Goal: Task Accomplishment & Management: Use online tool/utility

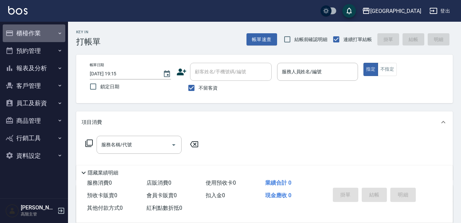
click at [41, 34] on button "櫃檯作業" at bounding box center [34, 33] width 63 height 18
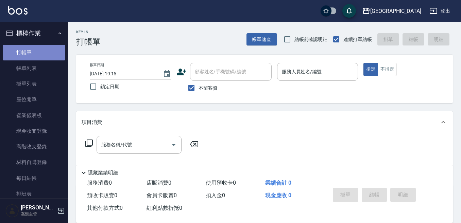
click at [35, 53] on link "打帳單" at bounding box center [34, 53] width 63 height 16
click at [33, 54] on link "打帳單" at bounding box center [34, 53] width 63 height 16
click at [295, 76] on input "服務人員姓名/編號" at bounding box center [317, 72] width 75 height 12
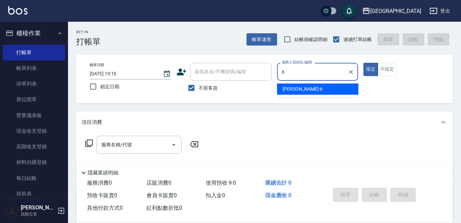
type input "6"
type button "true"
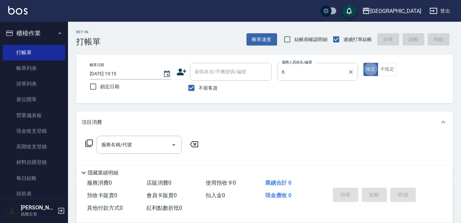
type input "Judy-6"
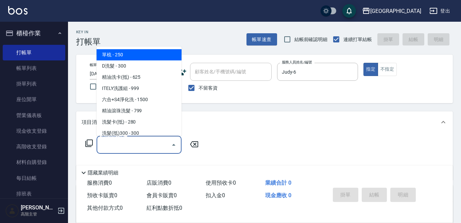
click at [116, 144] on input "服務名稱/代號" at bounding box center [134, 145] width 69 height 12
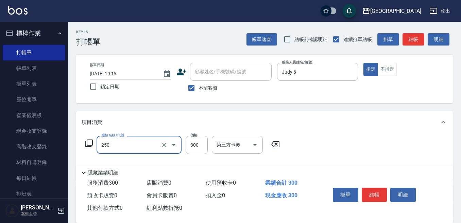
type input "日式洗髮(250)"
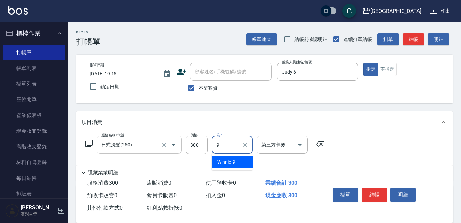
type input "Winnie-9"
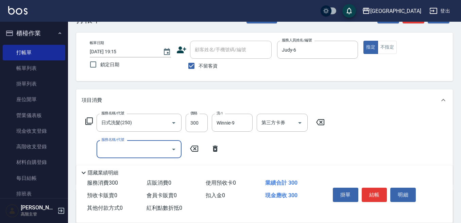
scroll to position [34, 0]
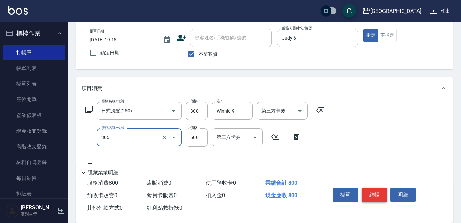
type input "剪髮500(305)"
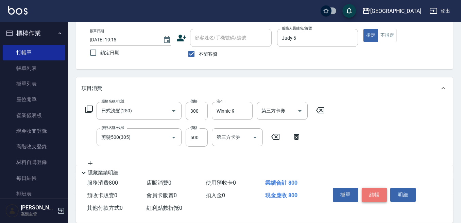
click at [375, 188] on button "結帳" at bounding box center [375, 195] width 26 height 14
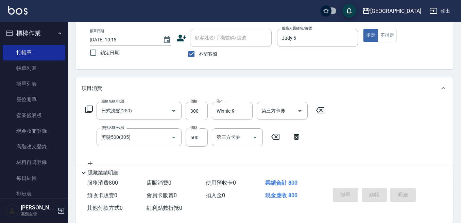
type input "[DATE] 19:16"
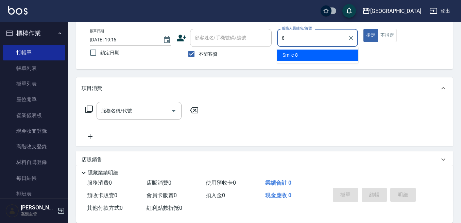
type input "Smile-8"
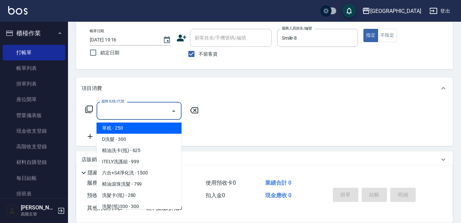
click at [119, 111] on input "服務名稱/代號" at bounding box center [134, 111] width 69 height 12
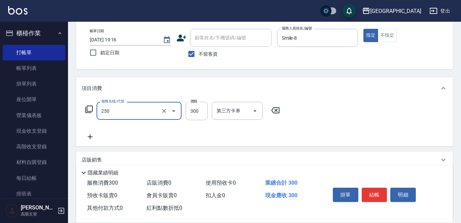
type input "日式洗髮(250)"
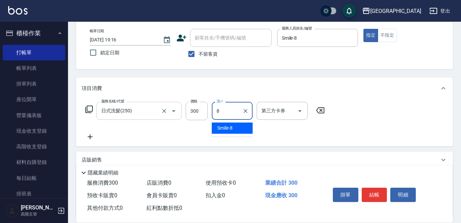
type input "Smile-8"
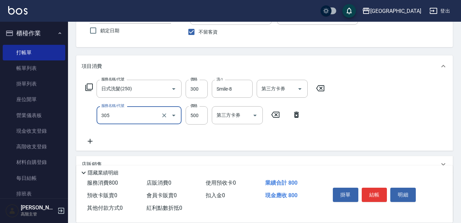
scroll to position [68, 0]
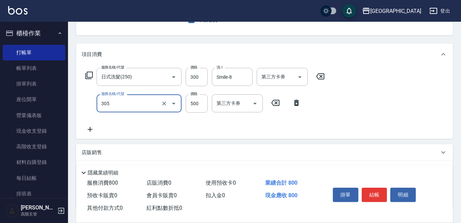
type input "剪髮500(305)"
drag, startPoint x: 87, startPoint y: 129, endPoint x: 96, endPoint y: 130, distance: 8.2
click at [96, 130] on icon at bounding box center [90, 129] width 17 height 8
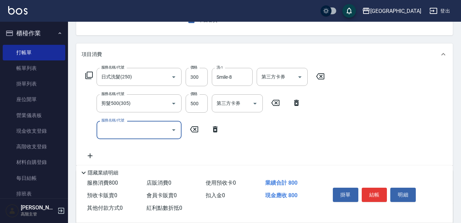
click at [97, 130] on div "服務名稱/代號" at bounding box center [139, 130] width 85 height 18
type input "潤絲精(800)"
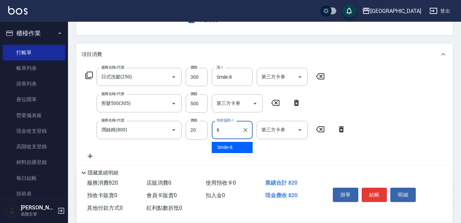
type input "Smile-8"
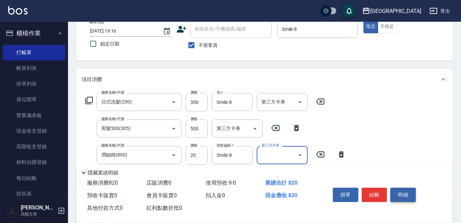
scroll to position [0, 0]
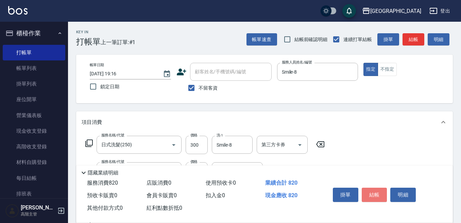
click at [376, 196] on button "結帳" at bounding box center [375, 195] width 26 height 14
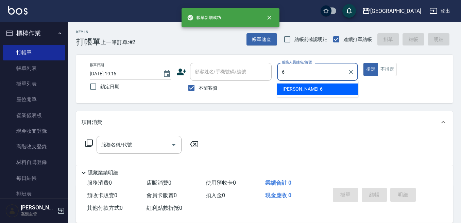
type input "Judy-6"
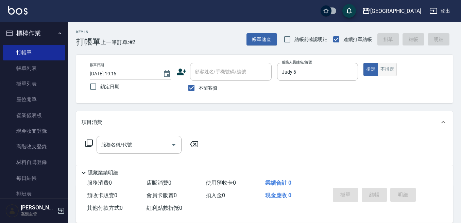
click at [385, 70] on button "不指定" at bounding box center [387, 69] width 19 height 13
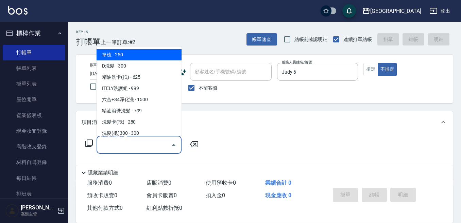
click at [128, 144] on input "服務名稱/代號" at bounding box center [134, 145] width 69 height 12
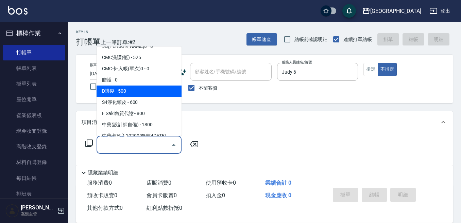
scroll to position [510, 0]
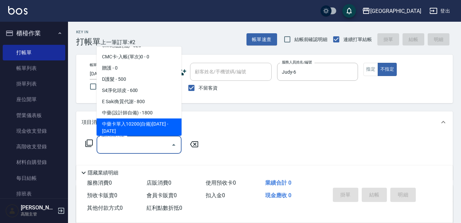
click at [129, 119] on span "中藥卡單入10200(自備)[DATE] - [DATE]" at bounding box center [139, 128] width 85 height 18
type input "中藥卡單入10200(自備)1457(703)"
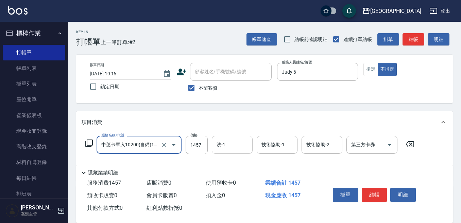
click at [229, 145] on input "洗-1" at bounding box center [232, 145] width 35 height 12
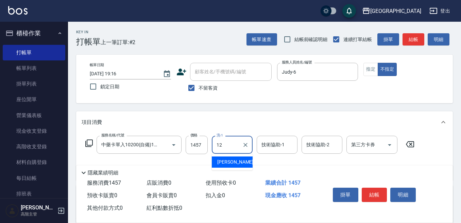
type input "[PERSON_NAME]-12"
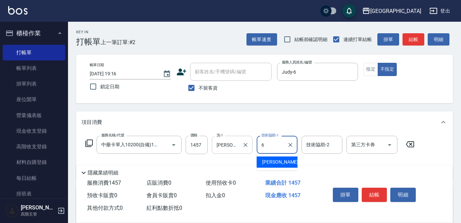
type input "Judy-6"
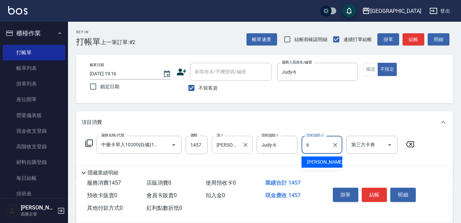
type input "Judy-6"
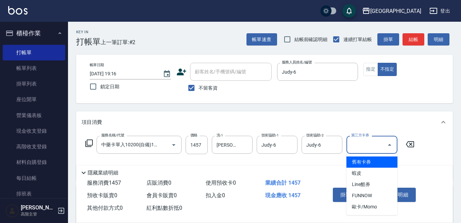
click at [363, 149] on input "第三方卡券" at bounding box center [367, 145] width 35 height 12
click at [358, 160] on span "舊有卡券" at bounding box center [372, 162] width 51 height 11
type input "舊有卡券"
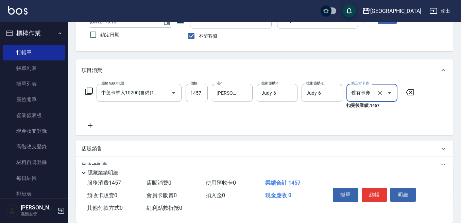
scroll to position [68, 0]
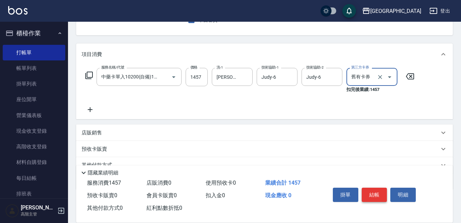
click at [371, 190] on button "結帳" at bounding box center [375, 195] width 26 height 14
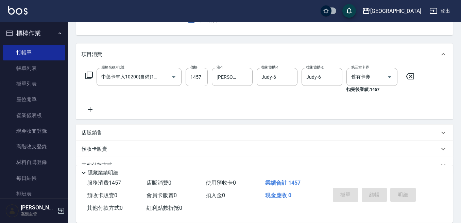
type input "[DATE] 19:17"
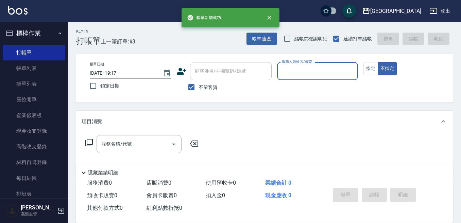
scroll to position [0, 0]
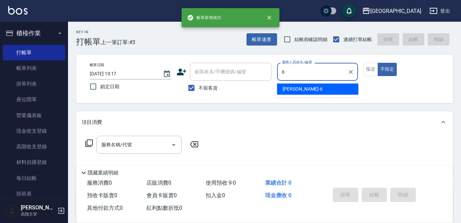
type input "Judy-6"
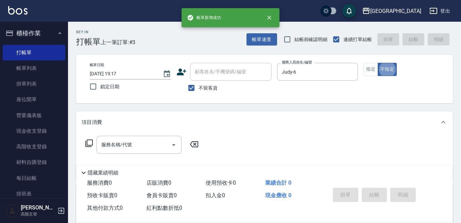
type button "false"
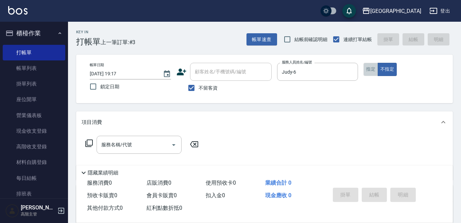
drag, startPoint x: 372, startPoint y: 72, endPoint x: 315, endPoint y: 95, distance: 61.3
click at [371, 72] on button "指定" at bounding box center [371, 69] width 15 height 13
click at [111, 147] on div "服務名稱/代號 服務名稱/代號" at bounding box center [139, 145] width 85 height 18
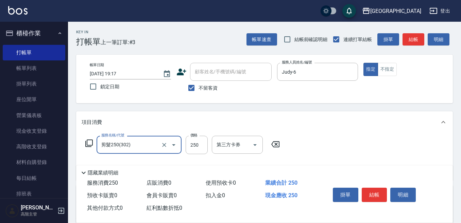
type input "剪髮250(302)"
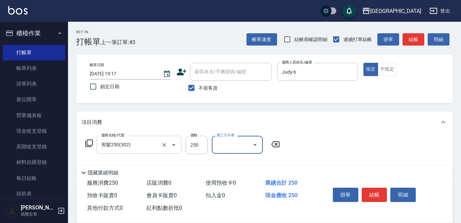
click at [103, 153] on div "剪髮250(302) 服務名稱/代號" at bounding box center [139, 145] width 85 height 18
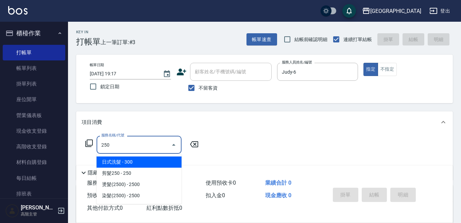
type input "日式洗髮(250)"
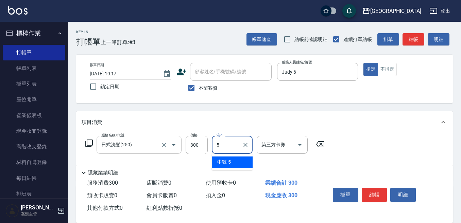
type input "中號-5"
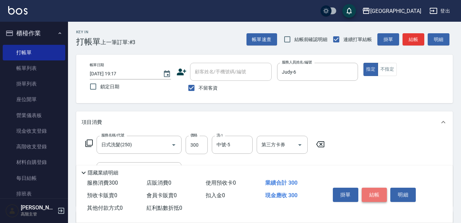
click at [372, 188] on button "結帳" at bounding box center [375, 195] width 26 height 14
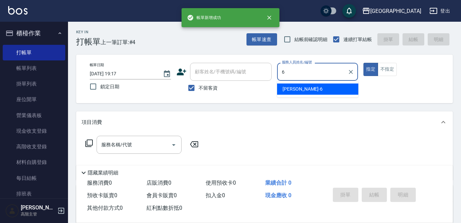
type input "Judy-6"
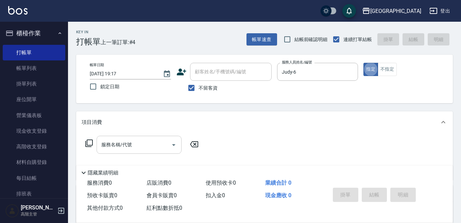
click at [128, 141] on div "服務名稱/代號 服務名稱/代號" at bounding box center [139, 145] width 85 height 18
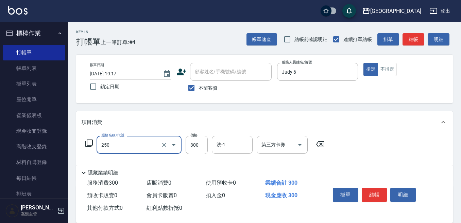
type input "日式洗髮(250)"
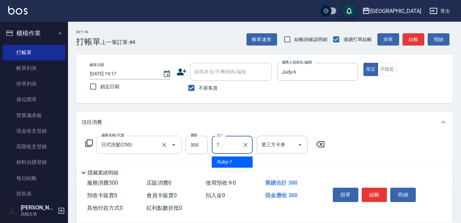
type input "Ruby-7"
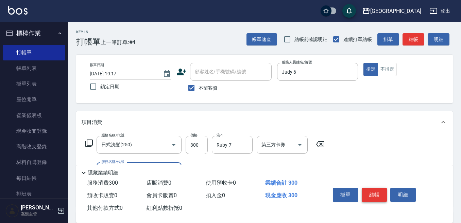
click at [369, 196] on button "結帳" at bounding box center [375, 195] width 26 height 14
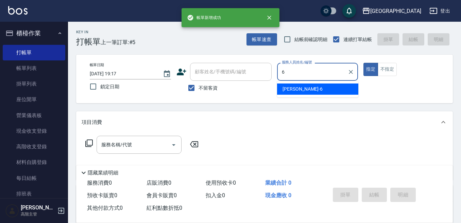
type input "Judy-6"
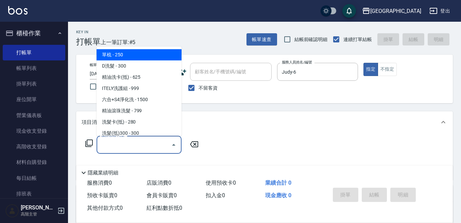
click at [108, 145] on input "服務名稱/代號" at bounding box center [134, 145] width 69 height 12
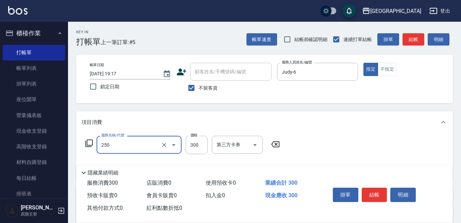
type input "日式洗髮(250)"
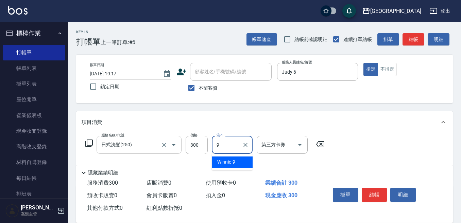
type input "Winnie-9"
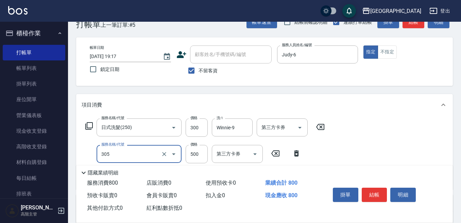
scroll to position [34, 0]
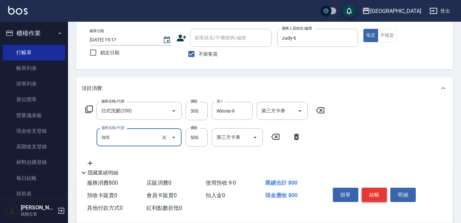
type input "剪髮500(305)"
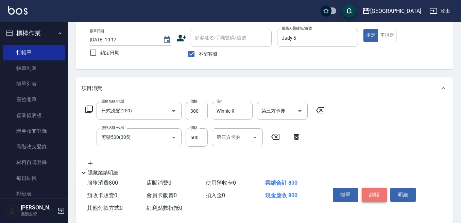
click at [372, 188] on button "結帳" at bounding box center [375, 195] width 26 height 14
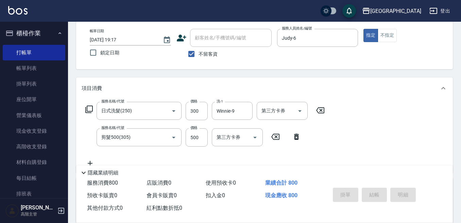
type input "[DATE] 19:18"
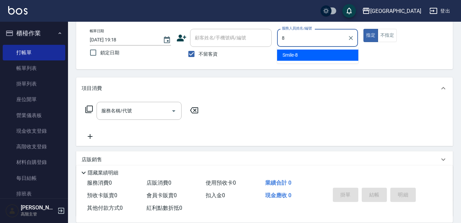
type input "Smile-8"
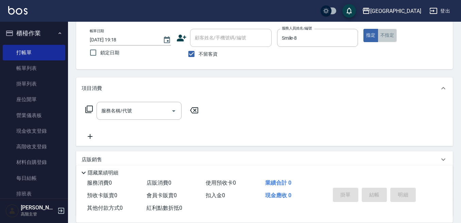
click at [386, 32] on button "不指定" at bounding box center [387, 35] width 19 height 13
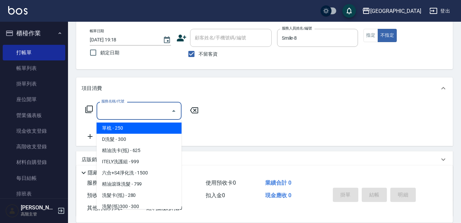
click at [122, 111] on input "服務名稱/代號" at bounding box center [134, 111] width 69 height 12
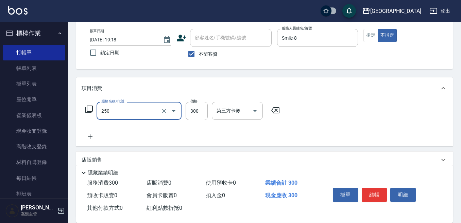
type input "日式洗髮(250)"
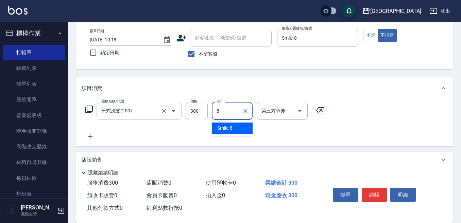
type input "Smile-8"
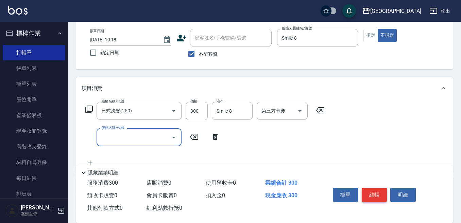
click at [374, 192] on button "結帳" at bounding box center [375, 195] width 26 height 14
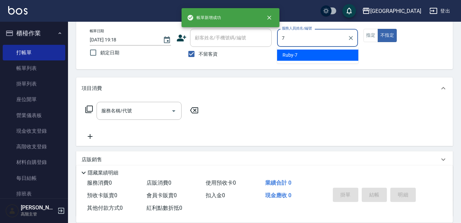
type input "Ruby-7"
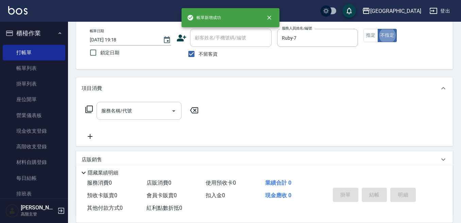
click at [124, 113] on input "服務名稱/代號" at bounding box center [134, 111] width 69 height 12
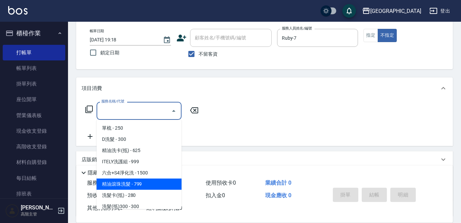
click at [140, 184] on span "精油滾珠洗髮 - 799" at bounding box center [139, 184] width 85 height 11
type input "精油滾珠洗髮(220)"
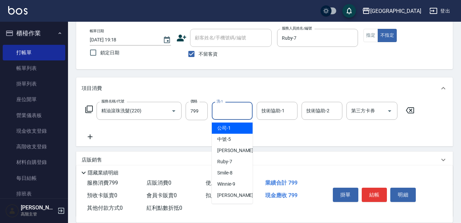
click at [220, 111] on input "洗-1" at bounding box center [232, 111] width 35 height 12
type input "[PERSON_NAME]-12"
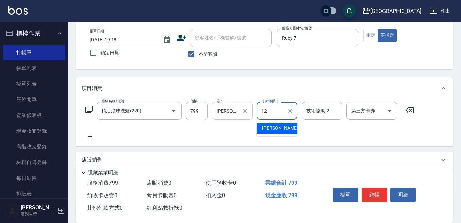
type input "[PERSON_NAME]-12"
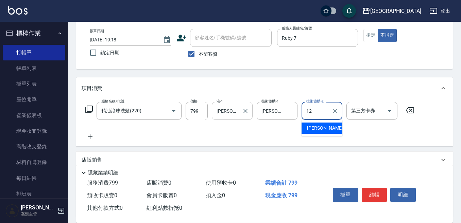
type input "[PERSON_NAME]-12"
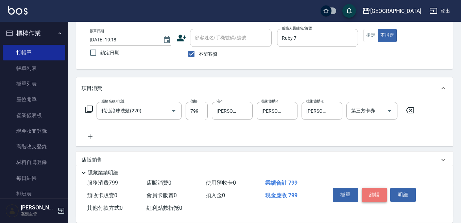
click at [374, 188] on button "結帳" at bounding box center [375, 195] width 26 height 14
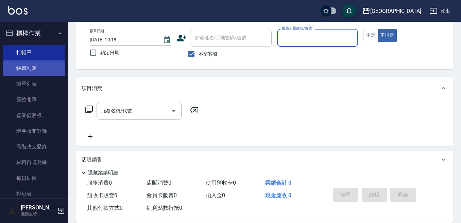
click at [33, 64] on link "帳單列表" at bounding box center [34, 69] width 63 height 16
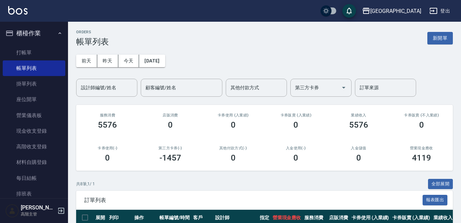
scroll to position [68, 0]
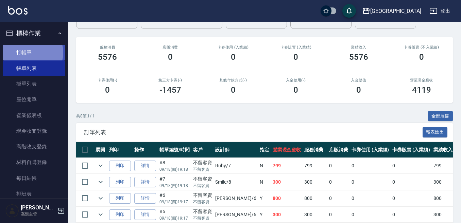
click at [30, 52] on link "打帳單" at bounding box center [34, 53] width 63 height 16
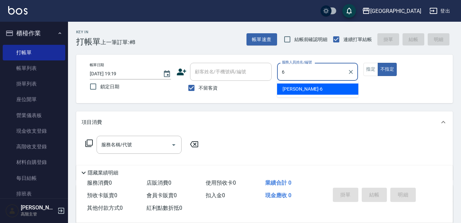
type input "Judy-6"
type button "false"
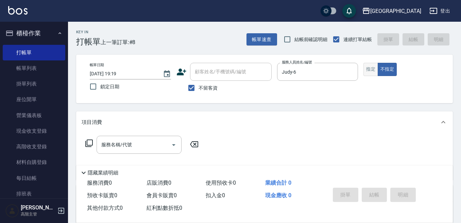
click at [369, 70] on button "指定" at bounding box center [371, 69] width 15 height 13
click at [119, 138] on div "服務名稱/代號" at bounding box center [139, 145] width 85 height 18
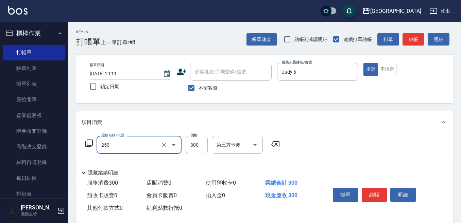
type input "日式洗髮(250)"
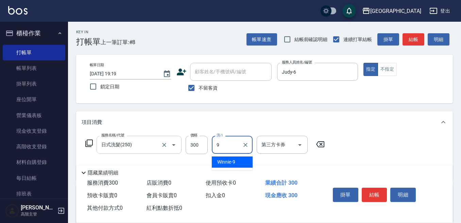
type input "Winnie-9"
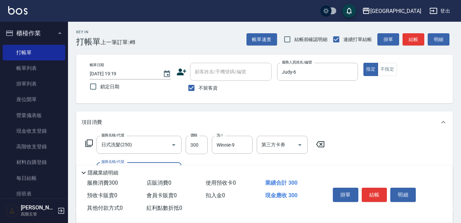
drag, startPoint x: 373, startPoint y: 193, endPoint x: 369, endPoint y: 191, distance: 4.9
click at [372, 192] on button "結帳" at bounding box center [375, 195] width 26 height 14
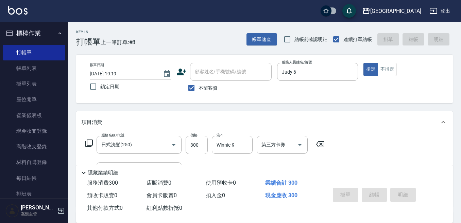
type input "[DATE] 19:20"
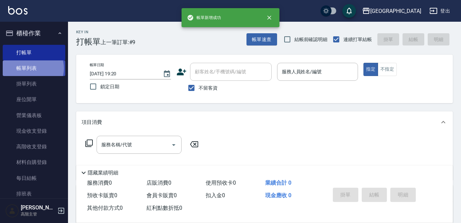
click at [33, 68] on link "帳單列表" at bounding box center [34, 69] width 63 height 16
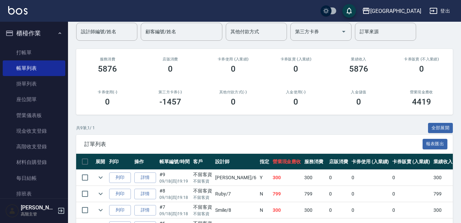
scroll to position [68, 0]
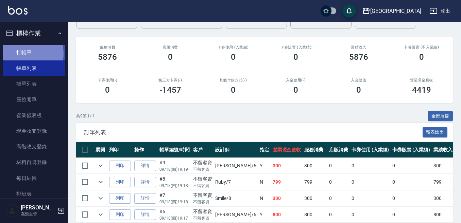
click at [27, 54] on link "打帳單" at bounding box center [34, 53] width 63 height 16
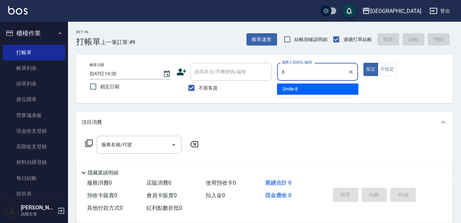
type input "8"
type button "true"
type input "Smile-8"
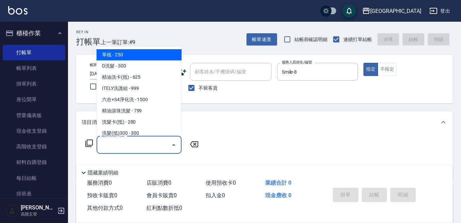
click at [127, 142] on div "服務名稱/代號 服務名稱/代號" at bounding box center [139, 145] width 85 height 18
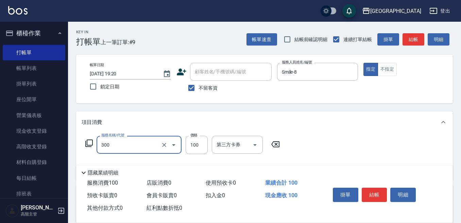
scroll to position [34, 0]
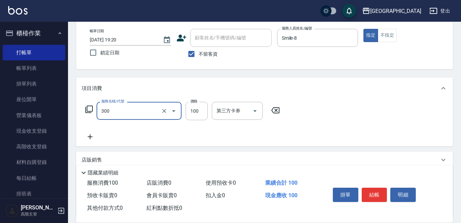
type input "剪瀏海(300)"
click at [90, 136] on icon at bounding box center [90, 137] width 5 height 5
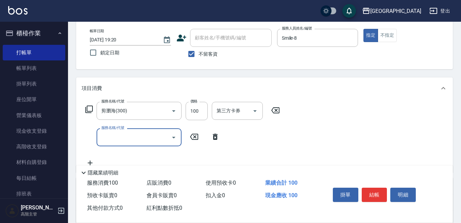
click at [107, 141] on input "服務名稱/代號" at bounding box center [134, 138] width 69 height 12
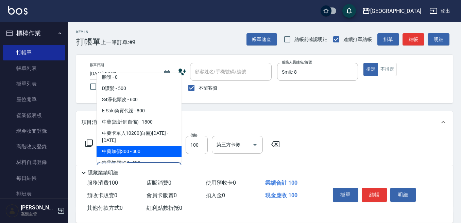
scroll to position [544, 0]
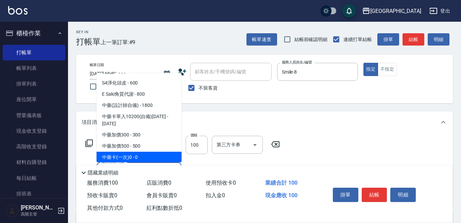
click at [140, 152] on span "中藥卡(一次)0 - 0" at bounding box center [139, 157] width 85 height 11
type input "中藥卡(一次)0(706)"
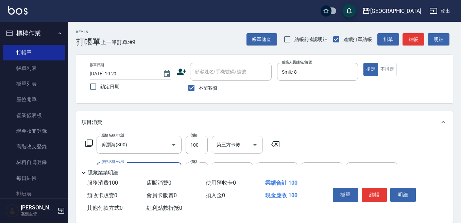
scroll to position [34, 0]
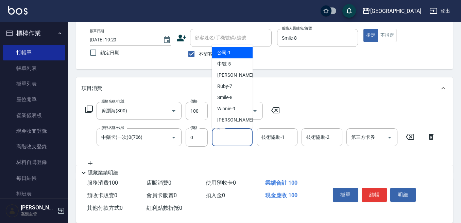
click at [224, 139] on input "洗-1" at bounding box center [232, 138] width 35 height 12
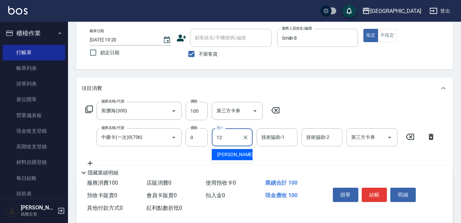
type input "[PERSON_NAME]-12"
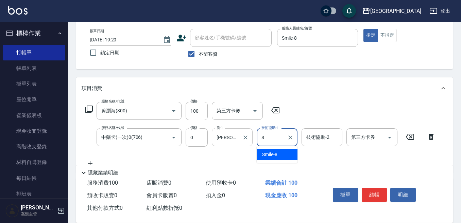
type input "Smile-8"
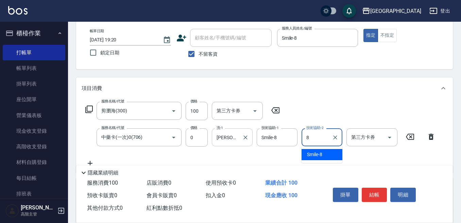
type input "Smile-8"
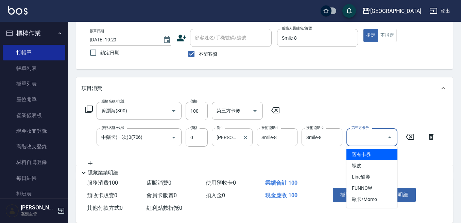
type input "舊有卡券"
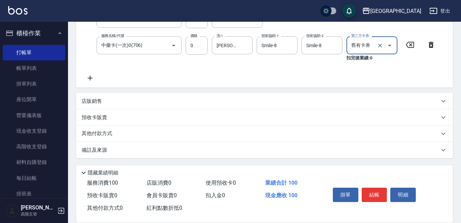
scroll to position [127, 0]
click at [91, 76] on icon at bounding box center [90, 78] width 17 height 8
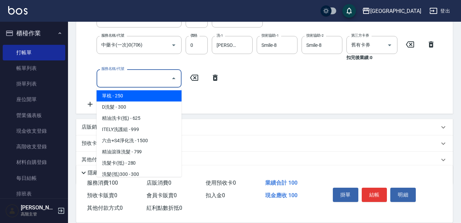
click at [109, 83] on input "服務名稱/代號" at bounding box center [134, 78] width 69 height 12
click at [105, 81] on input "服務名稱/代號" at bounding box center [134, 78] width 69 height 12
click at [107, 81] on input "服務名稱/代號" at bounding box center [134, 78] width 69 height 12
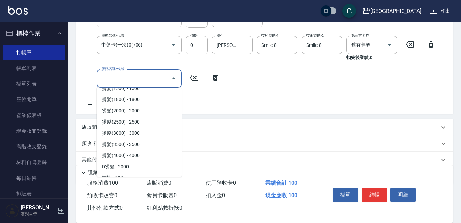
scroll to position [204, 0]
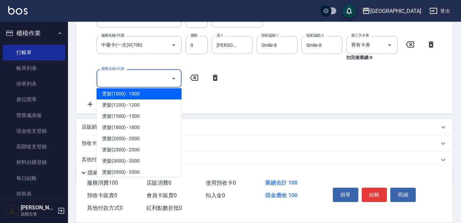
click at [105, 82] on input "服務名稱/代號" at bounding box center [134, 78] width 69 height 12
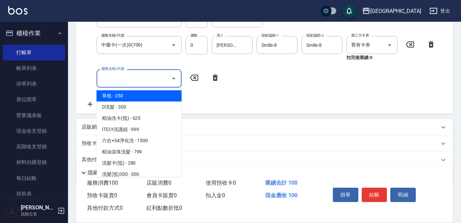
click at [104, 82] on input "服務名稱/代號" at bounding box center [134, 78] width 69 height 12
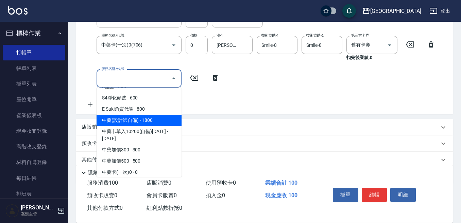
scroll to position [544, 0]
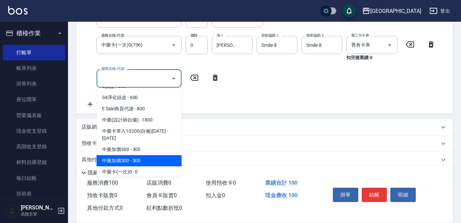
click at [139, 155] on span "中藥加價500 - 500" at bounding box center [139, 160] width 85 height 11
type input "中藥加價500(705)"
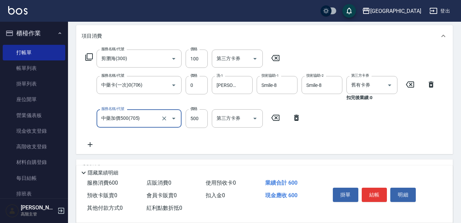
scroll to position [102, 0]
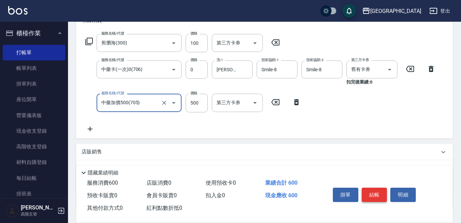
click at [371, 189] on button "結帳" at bounding box center [375, 195] width 26 height 14
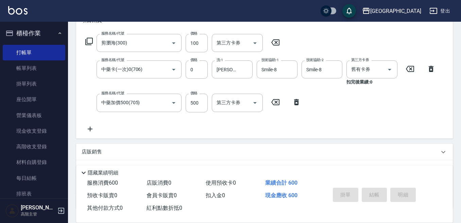
type input "[DATE] 19:25"
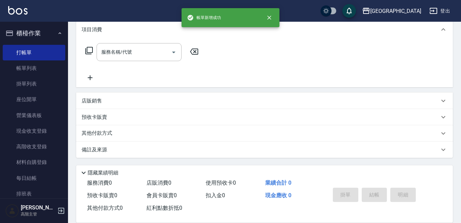
scroll to position [0, 0]
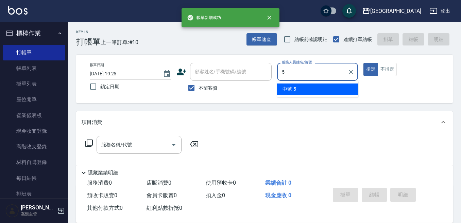
type input "中號-5"
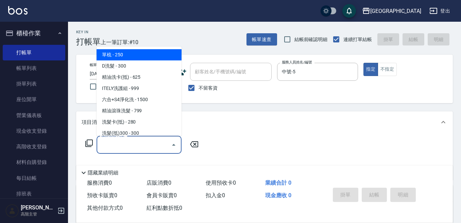
click at [118, 144] on input "服務名稱/代號" at bounding box center [134, 145] width 69 height 12
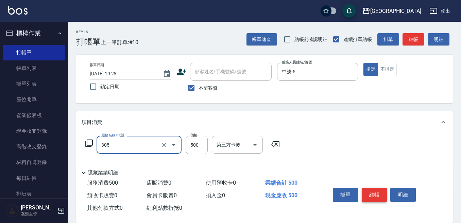
type input "剪髮500(305)"
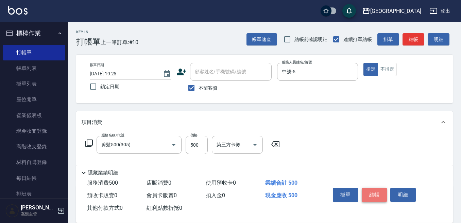
click at [379, 190] on button "結帳" at bounding box center [375, 195] width 26 height 14
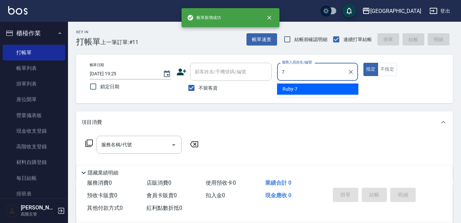
type input "Ruby-7"
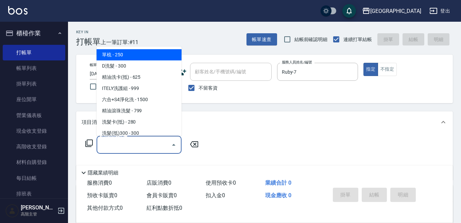
click at [115, 145] on input "服務名稱/代號" at bounding box center [134, 145] width 69 height 12
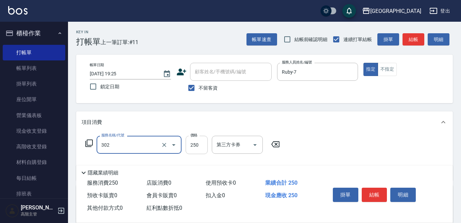
type input "剪髮250(302)"
click at [196, 151] on input "250" at bounding box center [197, 145] width 22 height 18
type input "300"
click at [142, 144] on input "剪髮250(302)" at bounding box center [130, 145] width 60 height 12
type input "日式洗髮(250)"
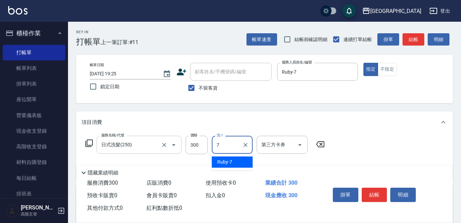
type input "Ruby-7"
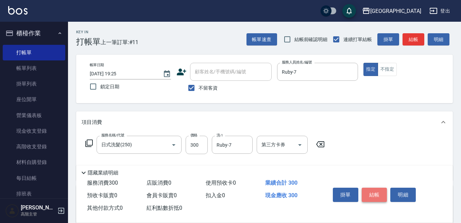
click at [376, 191] on button "結帳" at bounding box center [375, 195] width 26 height 14
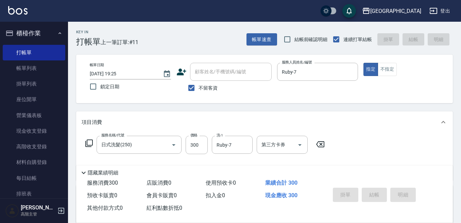
type input "[DATE] 19:26"
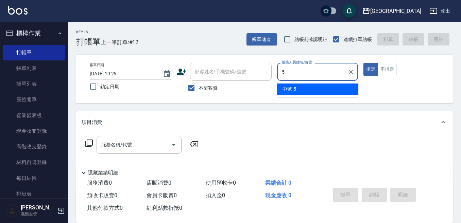
type input "中號-5"
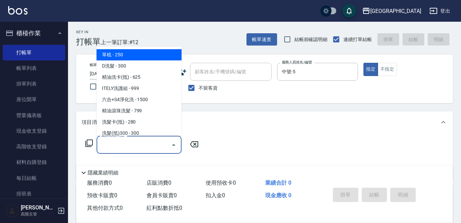
click at [121, 144] on input "服務名稱/代號" at bounding box center [134, 145] width 69 height 12
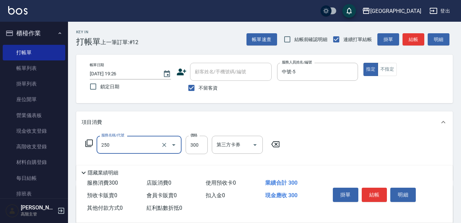
type input "日式洗髮(250)"
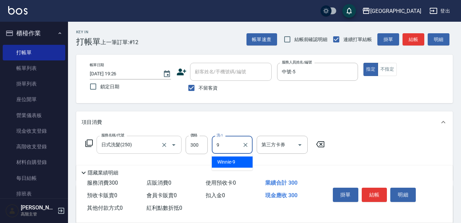
type input "Winnie-9"
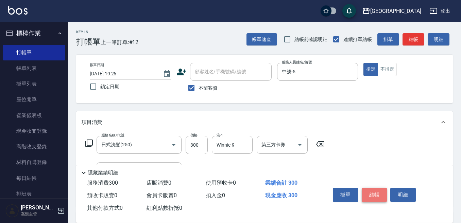
click at [372, 192] on button "結帳" at bounding box center [375, 195] width 26 height 14
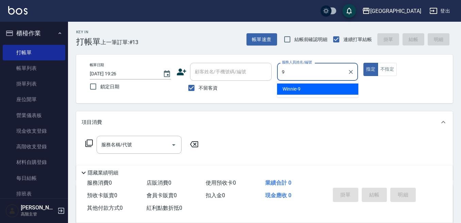
type input "Winnie-9"
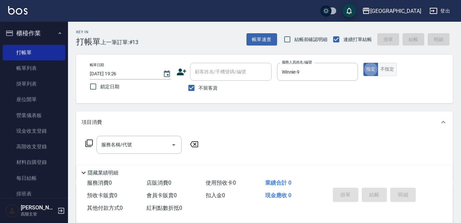
click at [389, 69] on button "不指定" at bounding box center [387, 69] width 19 height 13
click at [136, 141] on input "服務名稱/代號" at bounding box center [134, 145] width 69 height 12
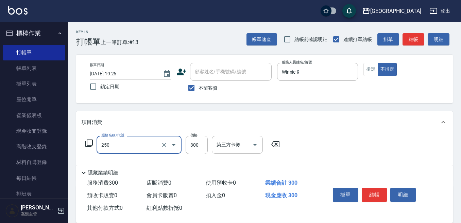
type input "日式洗髮(250)"
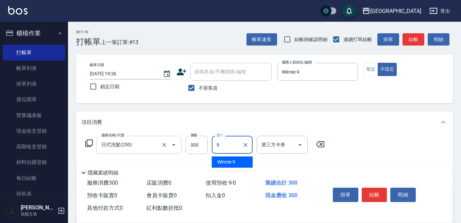
type input "Winnie-9"
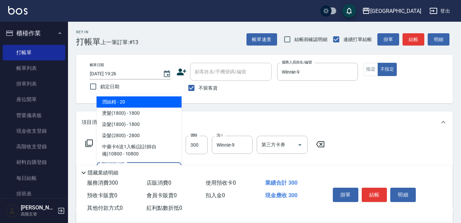
click at [123, 100] on span "潤絲精 - 20" at bounding box center [139, 102] width 85 height 11
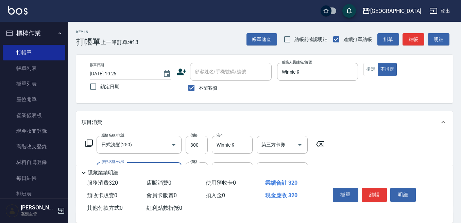
scroll to position [34, 0]
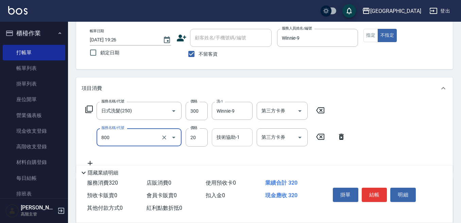
type input "潤絲精(800)"
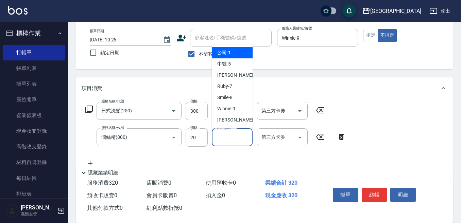
click at [228, 139] on input "技術協助-1" at bounding box center [232, 138] width 35 height 12
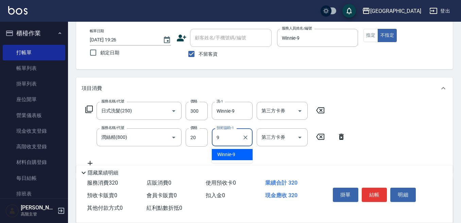
type input "Winnie-9"
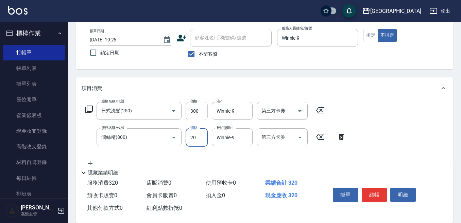
click at [198, 111] on input "300" at bounding box center [197, 111] width 22 height 18
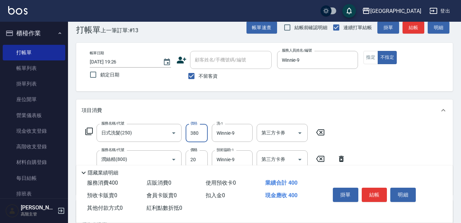
scroll to position [0, 0]
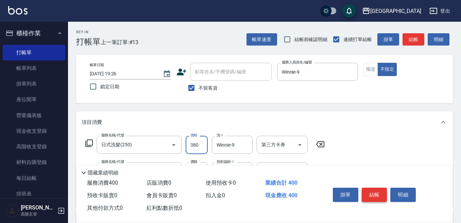
type input "380"
click at [376, 190] on button "結帳" at bounding box center [375, 195] width 26 height 14
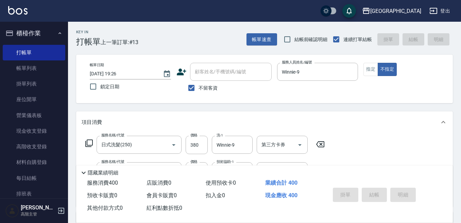
type input "[DATE] 19:27"
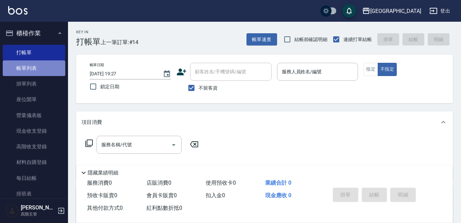
click at [47, 68] on link "帳單列表" at bounding box center [34, 69] width 63 height 16
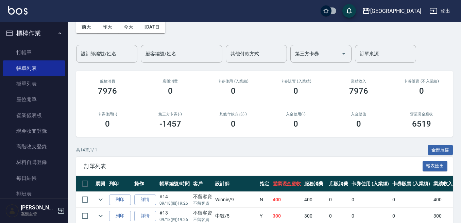
scroll to position [68, 0]
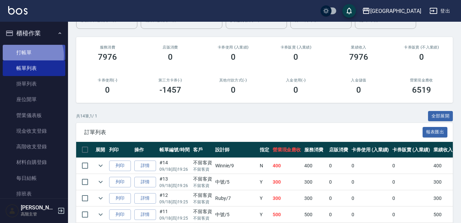
click at [29, 55] on link "打帳單" at bounding box center [34, 53] width 63 height 16
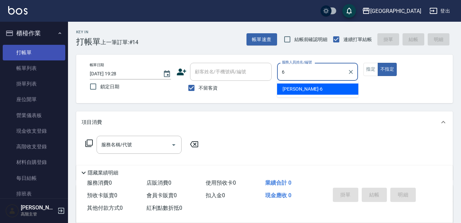
type input "Judy-6"
type button "false"
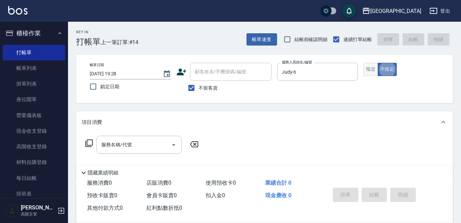
drag, startPoint x: 372, startPoint y: 72, endPoint x: 365, endPoint y: 74, distance: 7.9
click at [372, 72] on button "指定" at bounding box center [371, 69] width 15 height 13
click at [127, 150] on input "服務名稱/代號" at bounding box center [134, 145] width 69 height 12
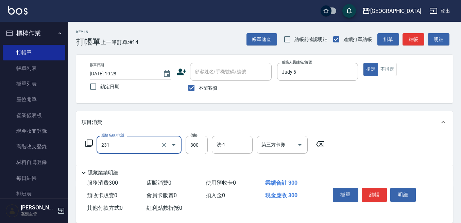
type input "洗髮(抵)300(231)"
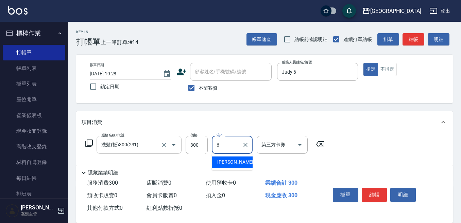
type input "Judy-6"
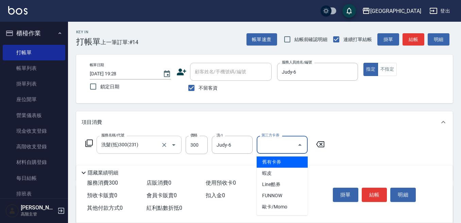
type input "舊有卡券"
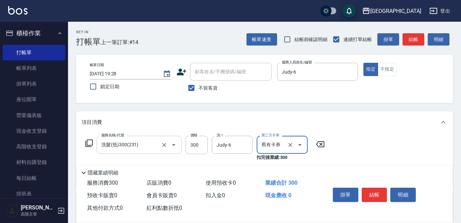
scroll to position [34, 0]
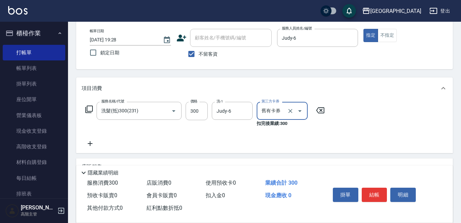
drag, startPoint x: 91, startPoint y: 143, endPoint x: 103, endPoint y: 143, distance: 11.6
click at [100, 143] on div "服務名稱/代號 洗髮(抵)300(231) 服務名稱/代號 價格 300 價格 洗-1 Judy-6 洗-1 第三方卡券 舊有卡券 第三方卡券 扣完後業績: …" at bounding box center [205, 125] width 247 height 46
click at [103, 143] on div "服務名稱/代號 洗髮(抵)300(231) 服務名稱/代號 價格 300 價格 洗-1 Judy-6 洗-1 第三方卡券 舊有卡券 第三方卡券 扣完後業績: …" at bounding box center [205, 125] width 247 height 46
click at [93, 144] on icon at bounding box center [90, 143] width 5 height 5
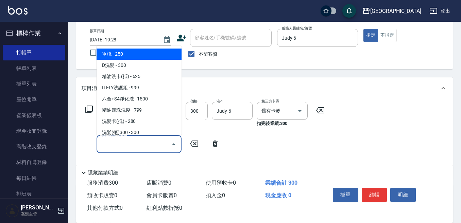
click at [104, 145] on input "服務名稱/代號" at bounding box center [134, 144] width 69 height 12
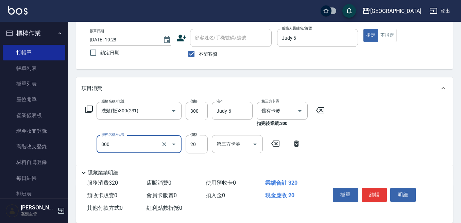
type input "潤絲精(800)"
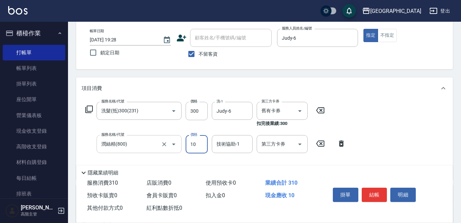
type input "10"
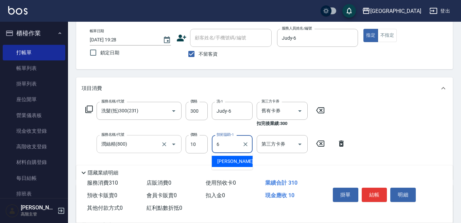
type input "Judy-6"
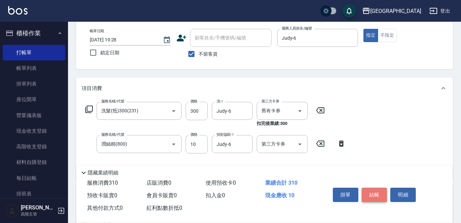
click at [374, 192] on button "結帳" at bounding box center [375, 195] width 26 height 14
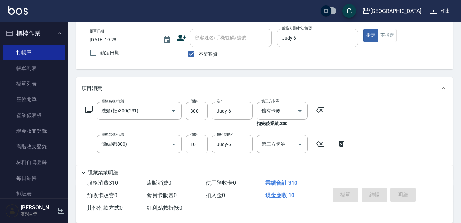
type input "[DATE] 19:29"
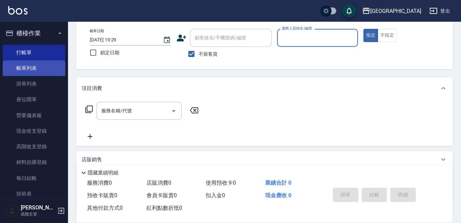
click at [37, 72] on link "帳單列表" at bounding box center [34, 69] width 63 height 16
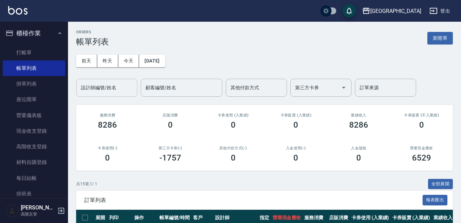
scroll to position [34, 0]
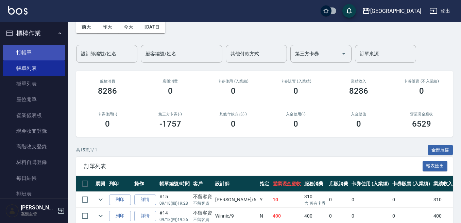
click at [35, 51] on link "打帳單" at bounding box center [34, 53] width 63 height 16
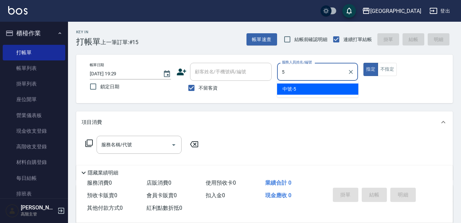
type input "中號-5"
type button "true"
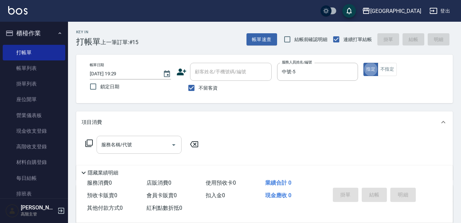
click at [105, 143] on div "服務名稱/代號 服務名稱/代號" at bounding box center [139, 145] width 85 height 18
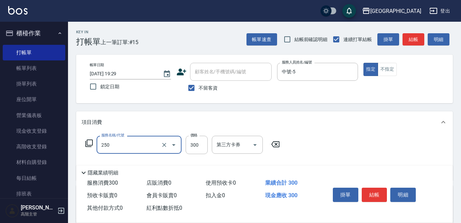
type input "日式洗髮(250)"
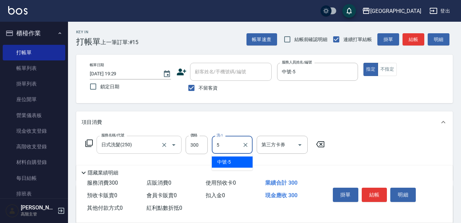
type input "中號-5"
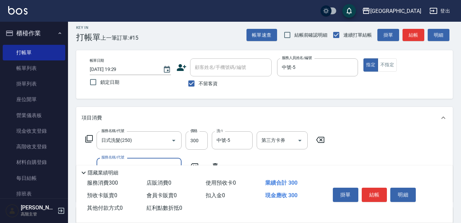
scroll to position [34, 0]
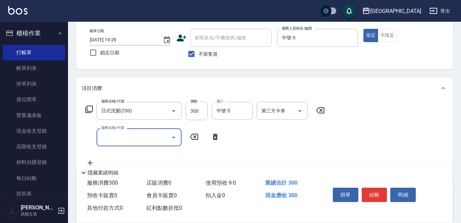
click at [100, 137] on input "服務名稱/代號" at bounding box center [134, 138] width 69 height 12
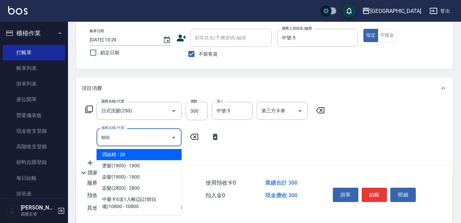
type input "潤絲精(800)"
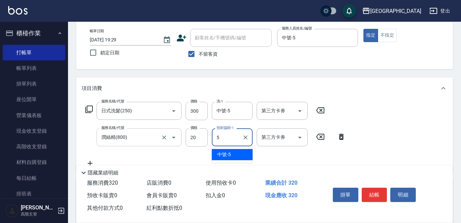
type input "中號-5"
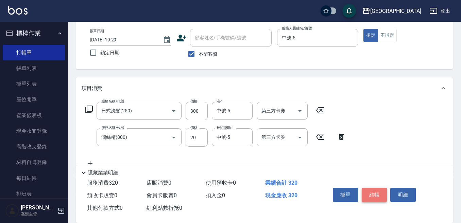
click at [364, 192] on button "結帳" at bounding box center [375, 195] width 26 height 14
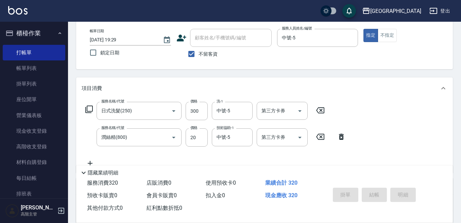
type input "[DATE] 19:30"
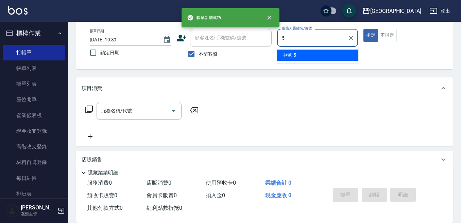
type input "中號-5"
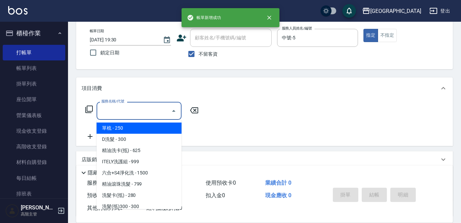
click at [131, 110] on input "服務名稱/代號" at bounding box center [134, 111] width 69 height 12
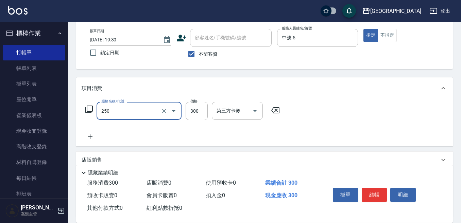
type input "日式洗髮(250)"
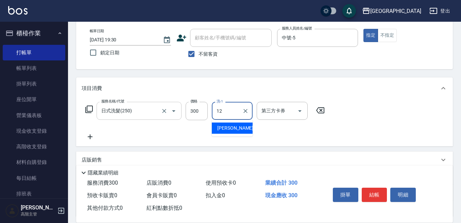
type input "[PERSON_NAME]-12"
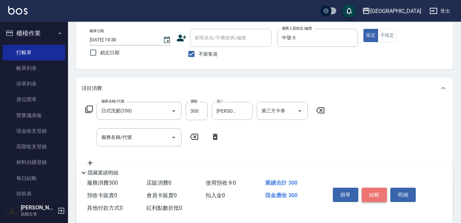
click at [369, 192] on button "結帳" at bounding box center [375, 195] width 26 height 14
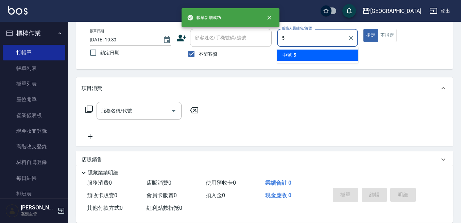
type input "中號-5"
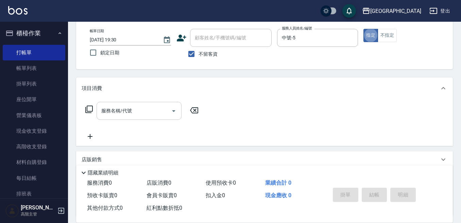
click at [108, 108] on input "服務名稱/代號" at bounding box center [134, 111] width 69 height 12
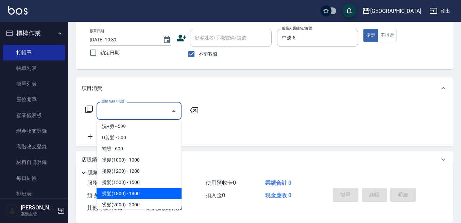
scroll to position [204, 0]
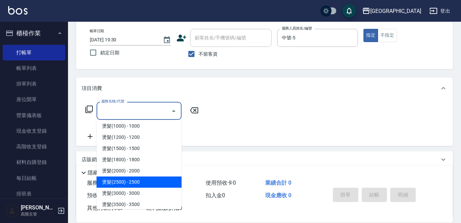
drag, startPoint x: 138, startPoint y: 181, endPoint x: 183, endPoint y: 117, distance: 77.8
click at [138, 180] on span "燙髮(2500) - 2500" at bounding box center [139, 182] width 85 height 11
type input "燙髮(2500)(406)"
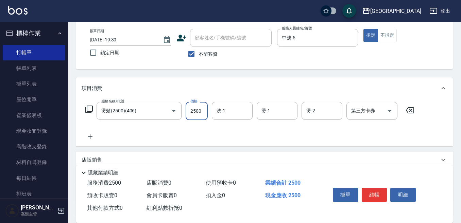
click at [196, 111] on input "2500" at bounding box center [197, 111] width 22 height 18
type input "2200"
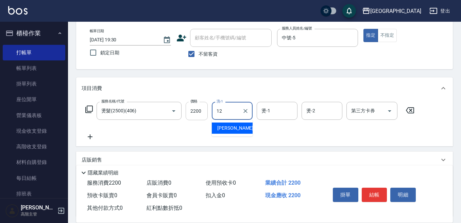
type input "[PERSON_NAME]-12"
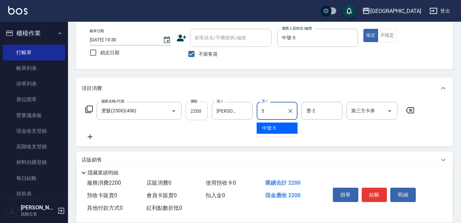
type input "中號-5"
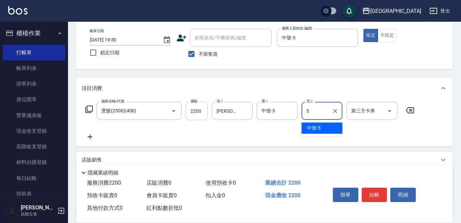
type input "中號-5"
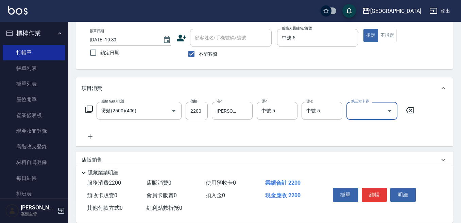
scroll to position [68, 0]
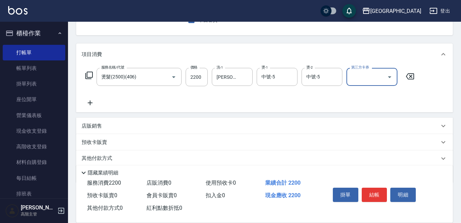
click at [88, 127] on p "店販銷售" at bounding box center [92, 126] width 20 height 7
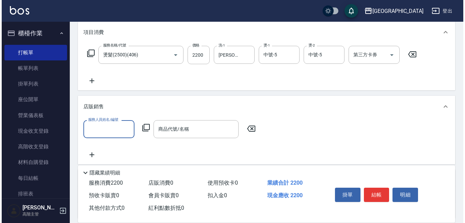
scroll to position [102, 0]
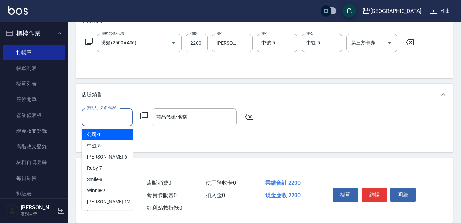
click at [87, 115] on input "服務人員姓名/編號" at bounding box center [107, 118] width 45 height 12
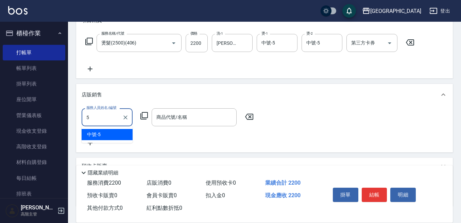
type input "中號-5"
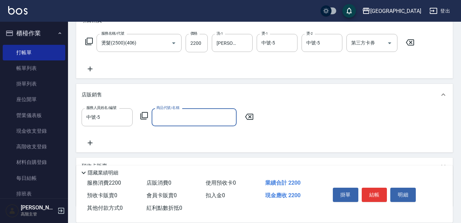
click at [145, 115] on icon at bounding box center [144, 116] width 8 height 8
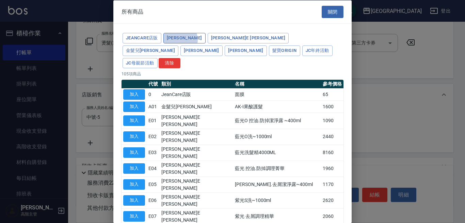
click at [177, 39] on button "[PERSON_NAME]" at bounding box center [184, 38] width 42 height 11
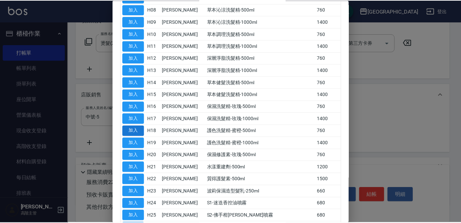
scroll to position [204, 0]
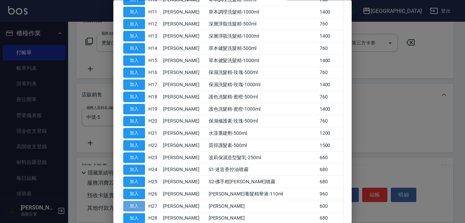
click at [133, 201] on button "加入" at bounding box center [134, 206] width 22 height 11
type input "[PERSON_NAME]"
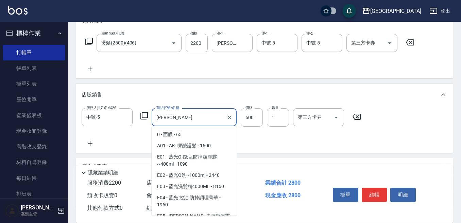
click at [165, 119] on input "[PERSON_NAME]" at bounding box center [189, 118] width 69 height 12
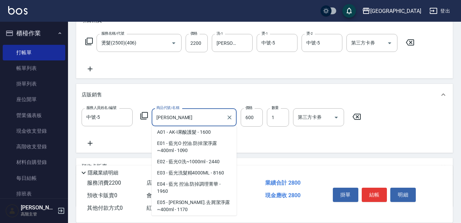
scroll to position [0, 0]
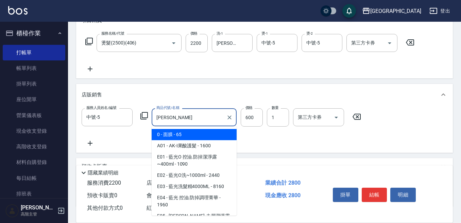
click at [145, 116] on icon at bounding box center [144, 116] width 8 height 8
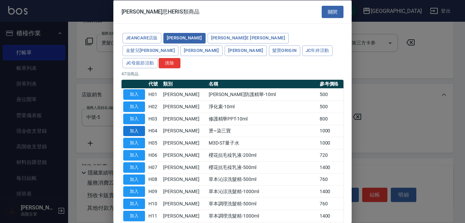
click at [139, 126] on button "加入" at bounding box center [134, 131] width 22 height 11
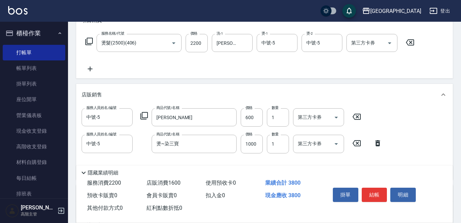
click at [357, 115] on icon at bounding box center [356, 117] width 17 height 8
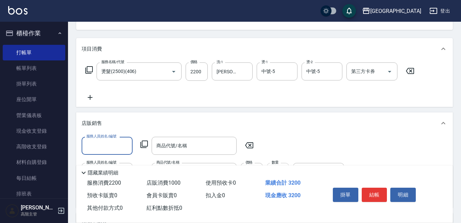
scroll to position [34, 0]
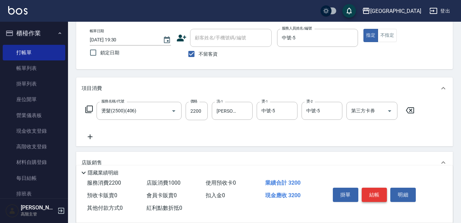
click at [375, 193] on button "結帳" at bounding box center [375, 195] width 26 height 14
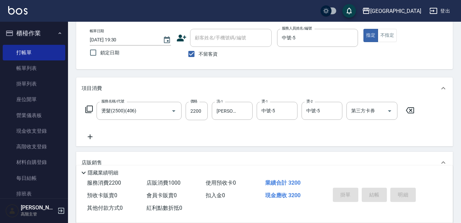
type input "[DATE] 19:31"
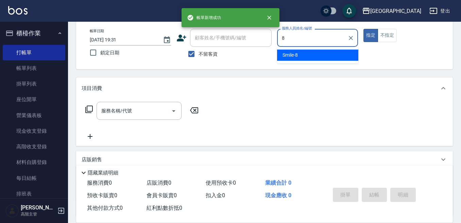
type input "Smile-8"
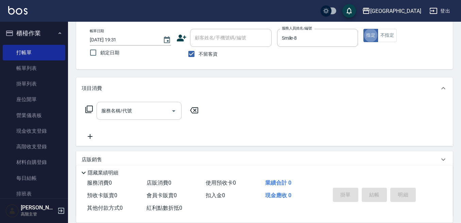
click at [114, 103] on div "服務名稱/代號" at bounding box center [139, 111] width 85 height 18
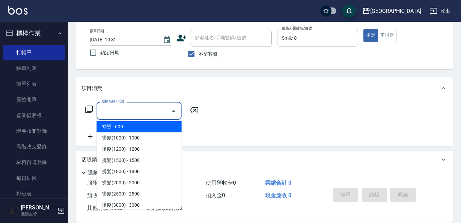
scroll to position [204, 0]
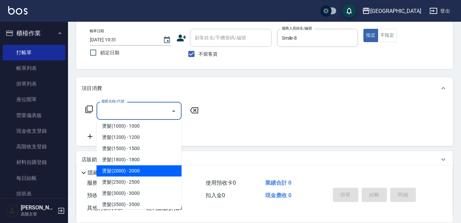
click at [147, 174] on span "燙髮(2000) - 2000" at bounding box center [139, 171] width 85 height 11
type input "燙髮(2000)(405)"
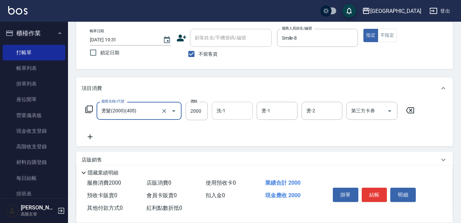
click at [226, 110] on input "洗-1" at bounding box center [232, 111] width 35 height 12
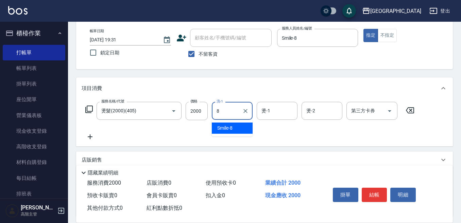
type input "Smile-8"
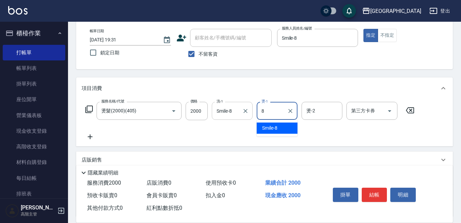
type input "Smile-8"
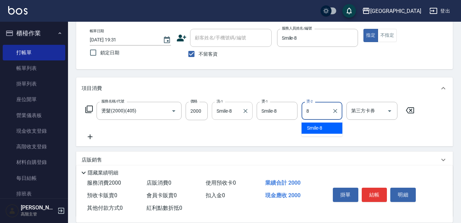
type input "Smile-8"
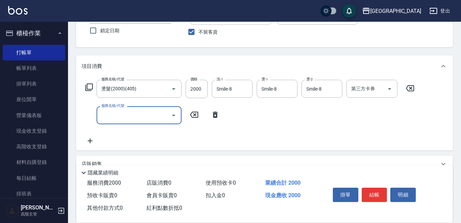
scroll to position [68, 0]
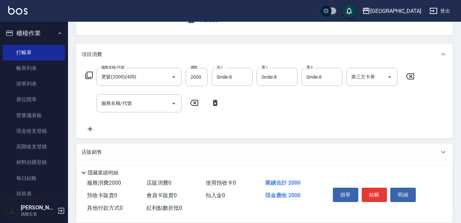
click at [93, 155] on p "店販銷售" at bounding box center [92, 152] width 20 height 7
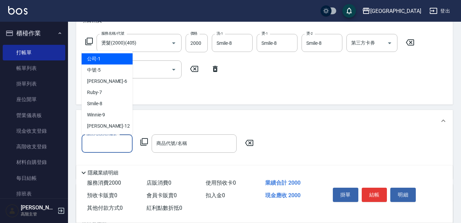
click at [91, 141] on input "服務人員姓名/編號" at bounding box center [107, 144] width 45 height 12
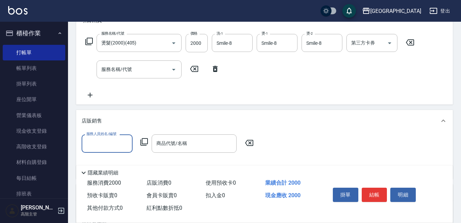
click at [91, 145] on input "服務人員姓名/編號" at bounding box center [107, 144] width 45 height 12
type input "Smile-8"
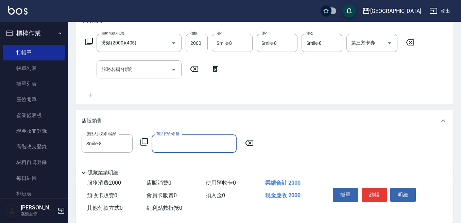
click at [144, 142] on icon at bounding box center [144, 142] width 8 height 8
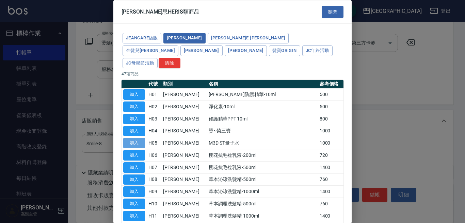
click at [135, 138] on button "加入" at bounding box center [134, 143] width 22 height 11
type input "M3D-ST量子水"
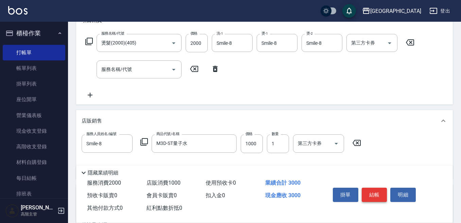
scroll to position [34, 0]
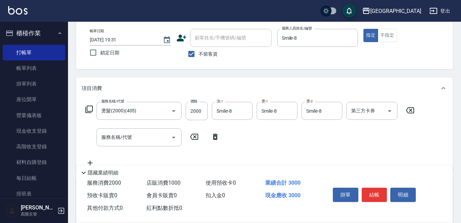
click at [378, 190] on button "結帳" at bounding box center [375, 195] width 26 height 14
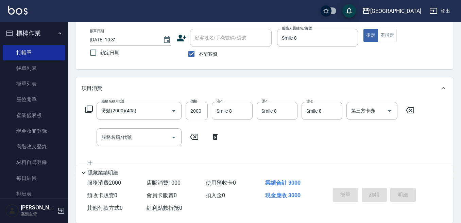
type input "[DATE] 19:32"
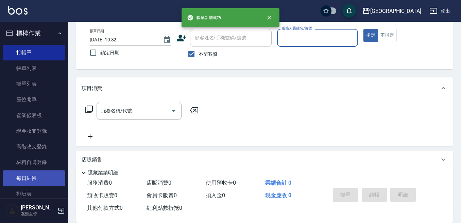
click at [42, 180] on link "每日結帳" at bounding box center [34, 179] width 63 height 16
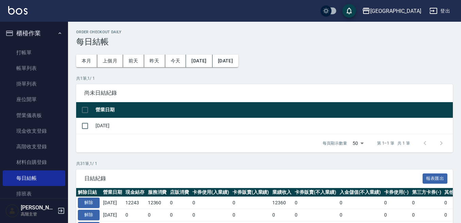
drag, startPoint x: 84, startPoint y: 125, endPoint x: 123, endPoint y: 134, distance: 40.1
click at [94, 125] on td at bounding box center [85, 126] width 18 height 16
drag, startPoint x: 85, startPoint y: 126, endPoint x: 90, endPoint y: 125, distance: 5.9
click at [86, 125] on input "checkbox" at bounding box center [85, 126] width 14 height 14
checkbox input "true"
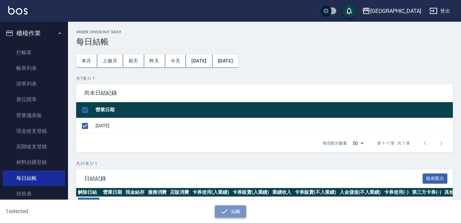
click at [228, 209] on icon "button" at bounding box center [224, 212] width 8 height 8
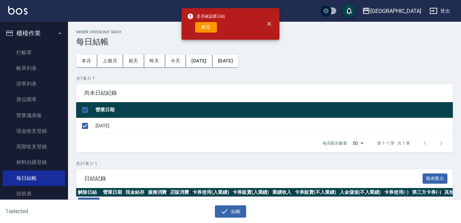
click at [204, 26] on button "確定" at bounding box center [206, 27] width 22 height 11
checkbox input "false"
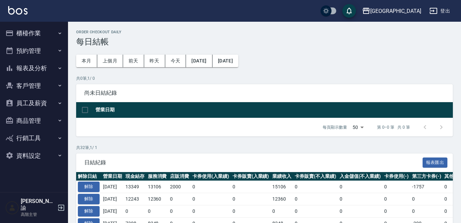
drag, startPoint x: 34, startPoint y: 69, endPoint x: 39, endPoint y: 69, distance: 5.1
click at [34, 69] on button "報表及分析" at bounding box center [34, 69] width 63 height 18
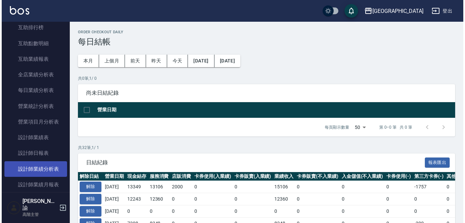
scroll to position [204, 0]
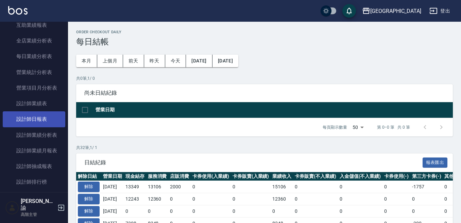
click at [43, 121] on link "設計師日報表" at bounding box center [34, 120] width 63 height 16
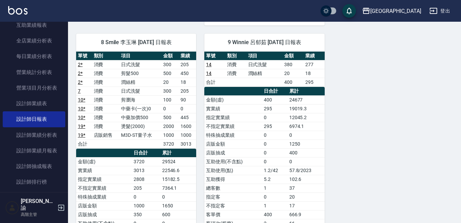
scroll to position [340, 0]
